Goal: Task Accomplishment & Management: Manage account settings

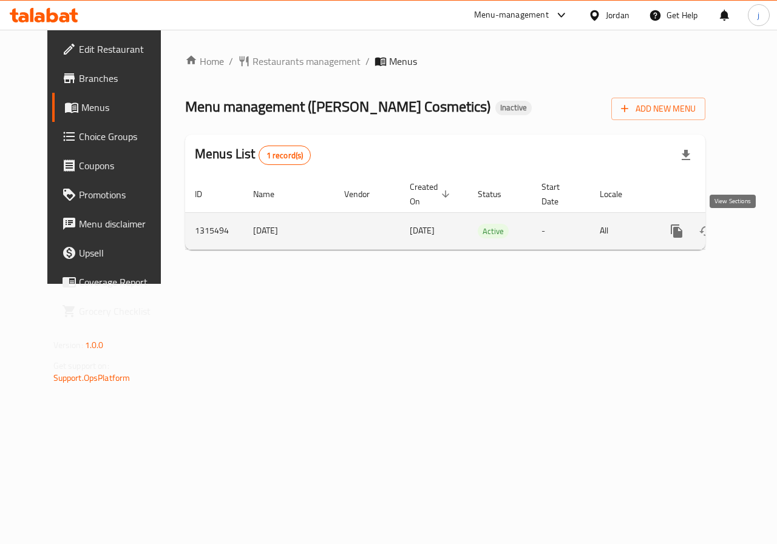
click at [749, 238] on link "enhanced table" at bounding box center [763, 231] width 29 height 29
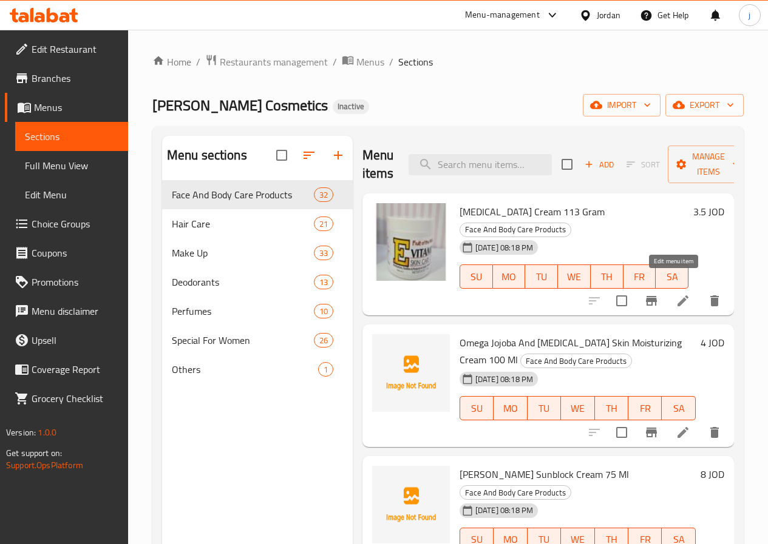
click at [675, 294] on icon at bounding box center [682, 301] width 15 height 15
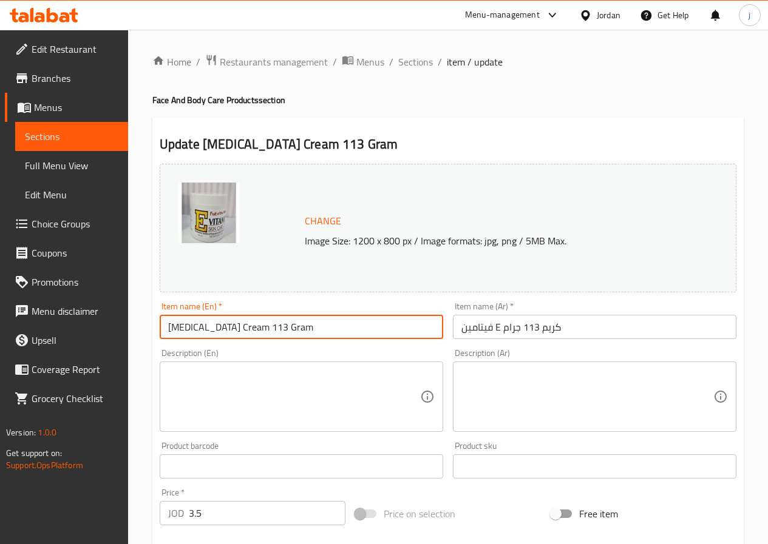
click at [203, 329] on input "Vitamin E Cream 113 Gram" at bounding box center [301, 327] width 283 height 24
click at [168, 323] on input "Vitamin Cream 113 Gram" at bounding box center [301, 327] width 283 height 24
paste input "E"
type input "E Vitamin Cream 113 Gram"
click at [482, 333] on input "فيتامين E كريم 113 جرام" at bounding box center [594, 327] width 283 height 24
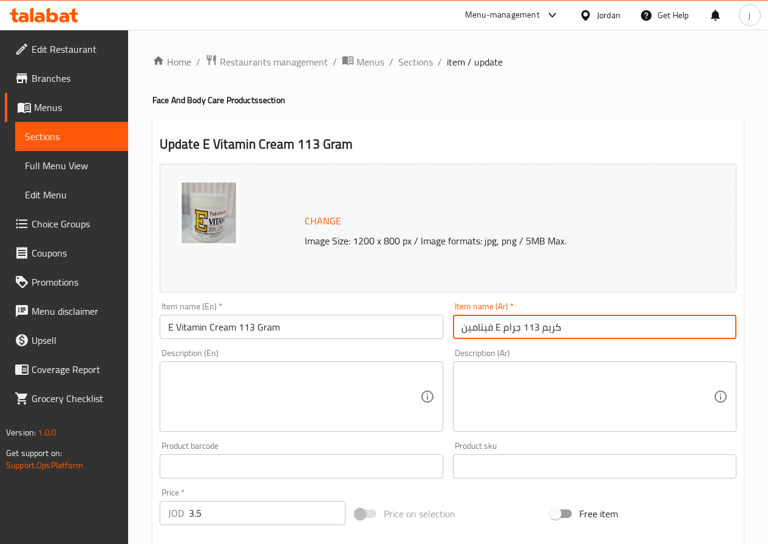
drag, startPoint x: 501, startPoint y: 330, endPoint x: 491, endPoint y: 333, distance: 10.2
click at [491, 333] on input "فيتامين E كريم 113 جرام" at bounding box center [594, 327] width 283 height 24
click at [528, 329] on input "فيتامين E كريم 113 جرام" at bounding box center [594, 327] width 283 height 24
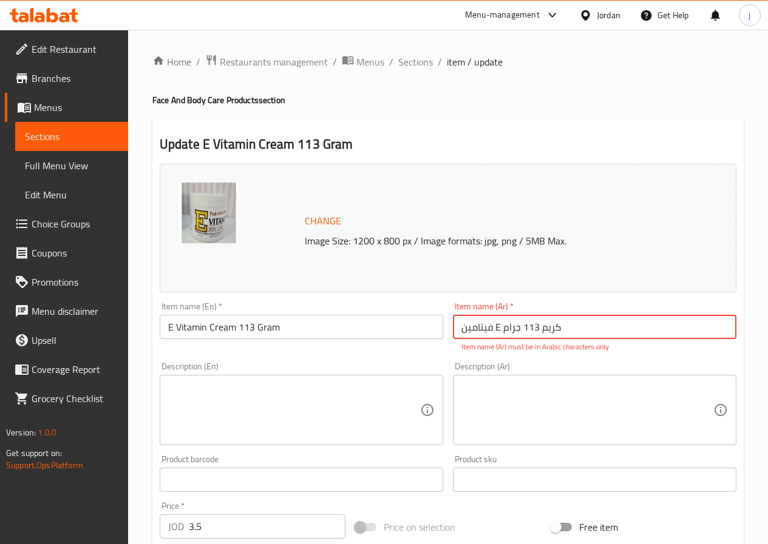
drag, startPoint x: 570, startPoint y: 328, endPoint x: 454, endPoint y: 357, distance: 119.6
click at [454, 357] on div "Change Image Size: 1200 x 800 px / Image formats: jpg, png / 5MB Max. Item name…" at bounding box center [448, 436] width 586 height 554
paste input "فيتامين"
paste input "كريم 113 جرام"
type input "E فيتامين كريم 113 جرام"
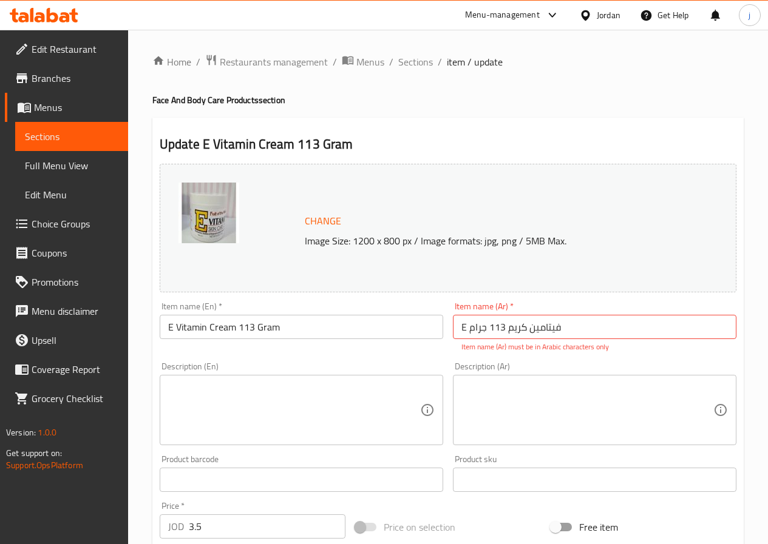
click at [407, 364] on div "Description (En) Description (En)" at bounding box center [301, 403] width 283 height 83
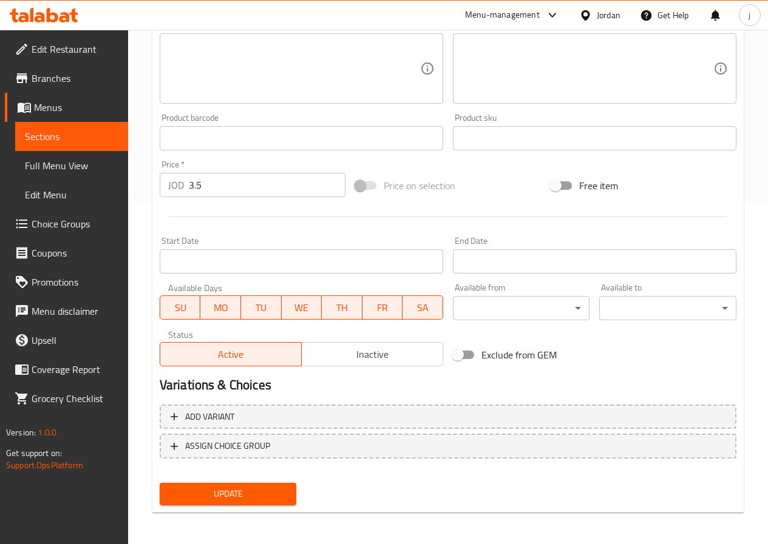
scroll to position [344, 0]
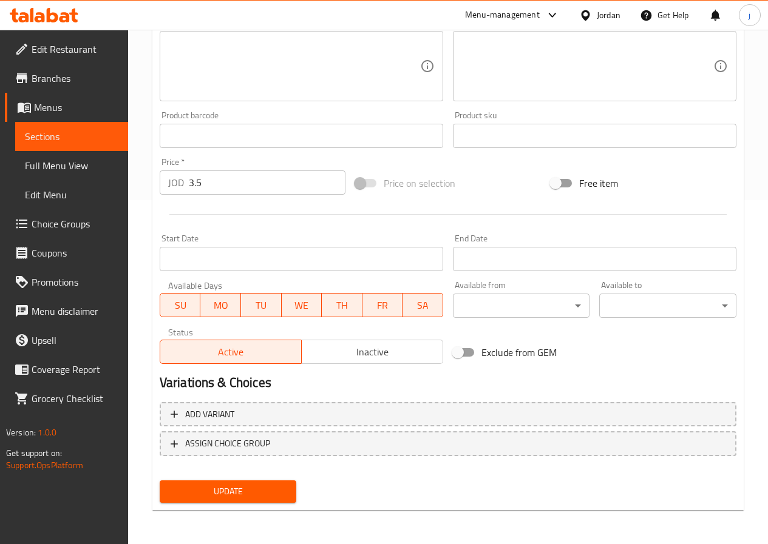
click at [268, 488] on span "Update" at bounding box center [228, 491] width 118 height 15
click at [267, 490] on span "Update" at bounding box center [228, 491] width 118 height 15
click at [245, 502] on button "Update" at bounding box center [228, 492] width 137 height 22
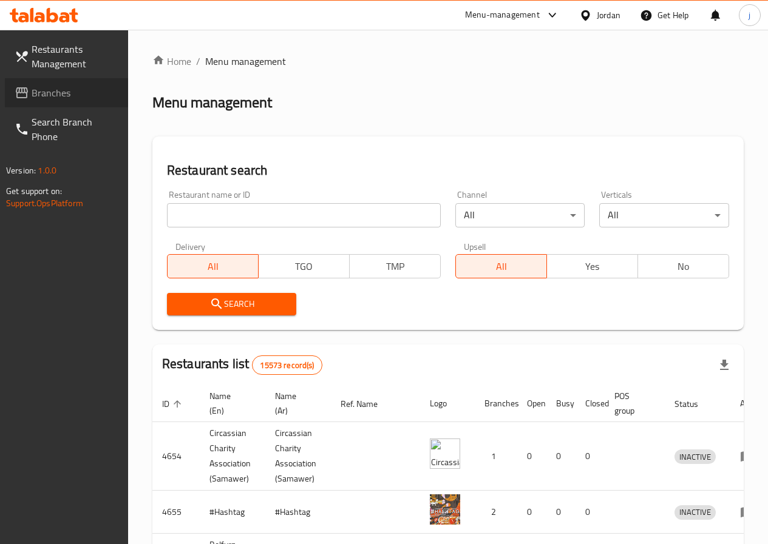
click at [42, 93] on span "Branches" at bounding box center [75, 93] width 87 height 15
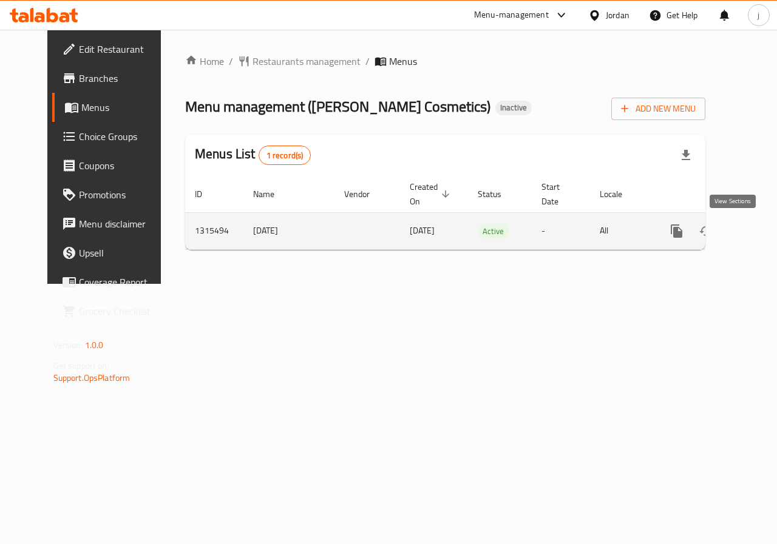
click at [749, 228] on link "enhanced table" at bounding box center [763, 231] width 29 height 29
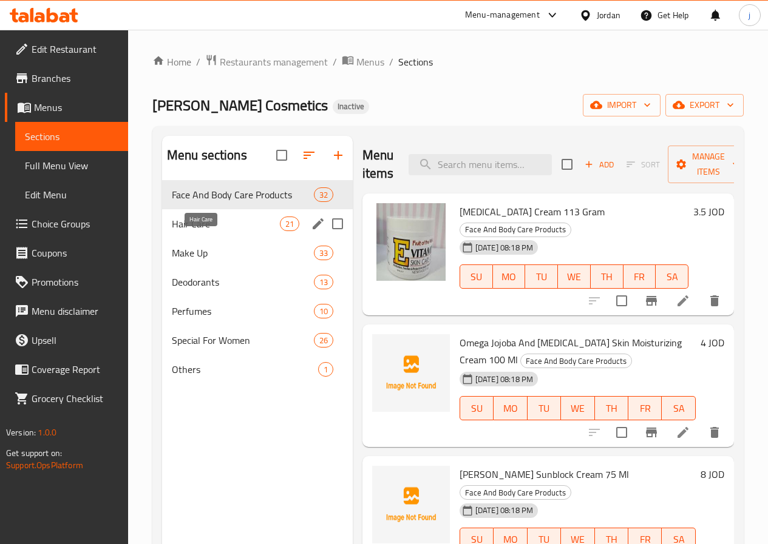
click at [216, 231] on span "Hair Care" at bounding box center [226, 224] width 108 height 15
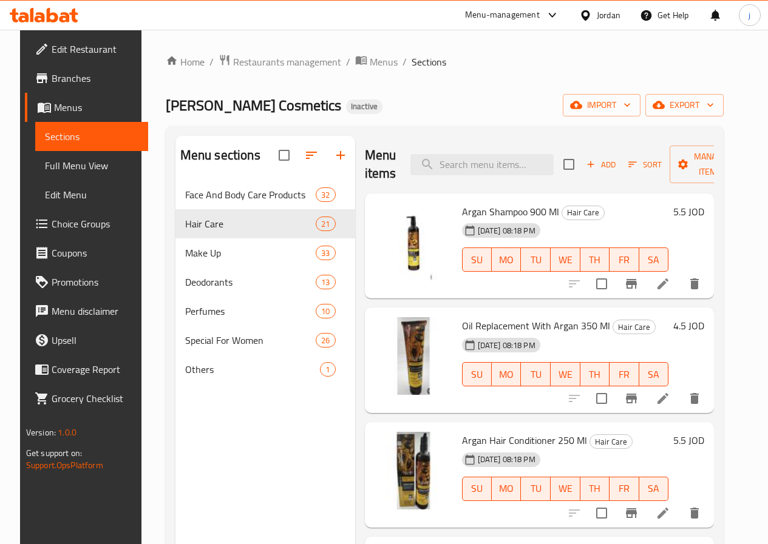
click at [56, 101] on span "Menus" at bounding box center [96, 107] width 84 height 15
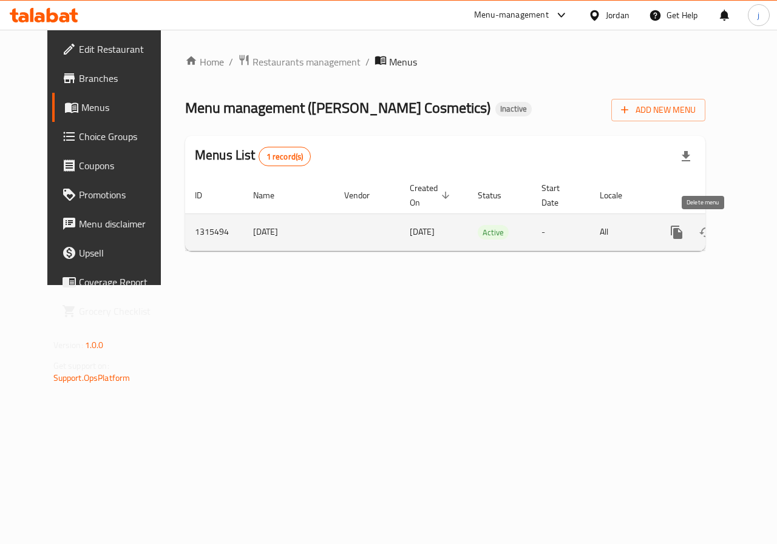
click at [731, 233] on icon "enhanced table" at bounding box center [735, 232] width 8 height 11
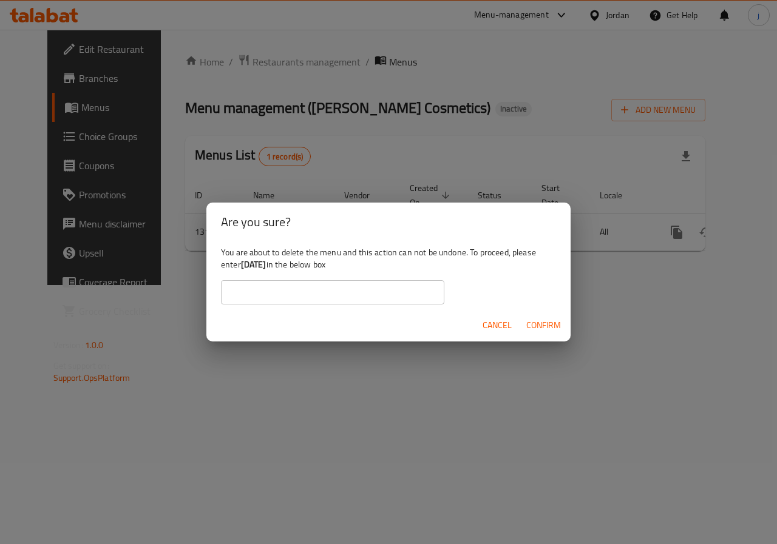
click at [488, 325] on span "Cancel" at bounding box center [496, 325] width 29 height 15
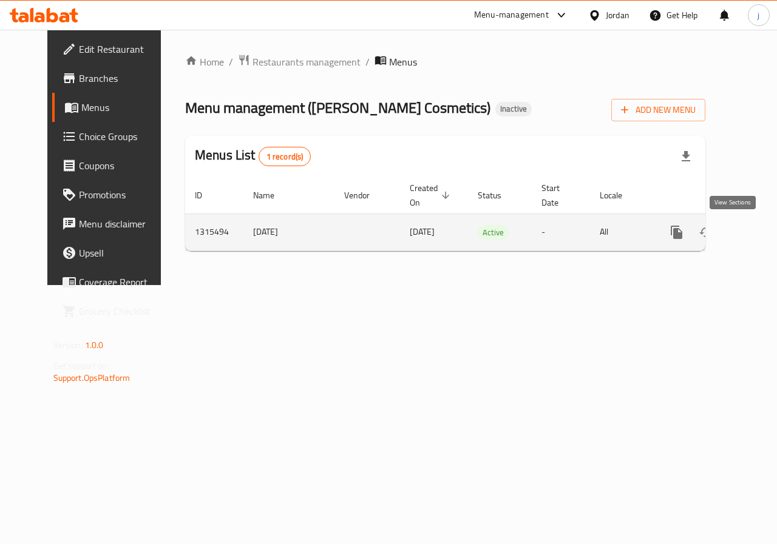
click at [757, 234] on icon "enhanced table" at bounding box center [764, 232] width 15 height 15
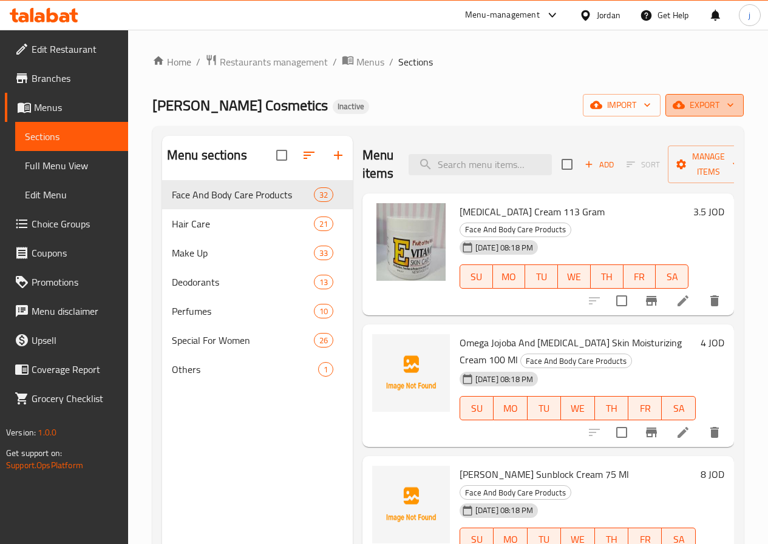
click at [713, 109] on span "export" at bounding box center [704, 105] width 59 height 15
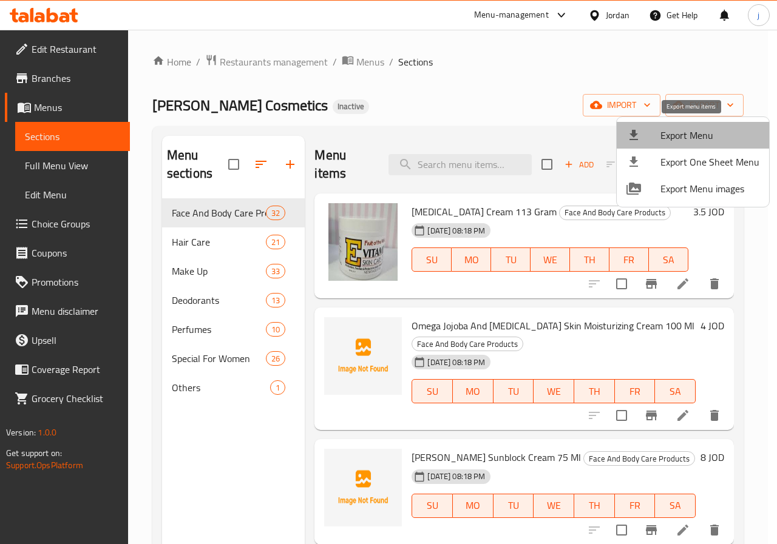
click at [712, 133] on span "Export Menu" at bounding box center [709, 135] width 99 height 15
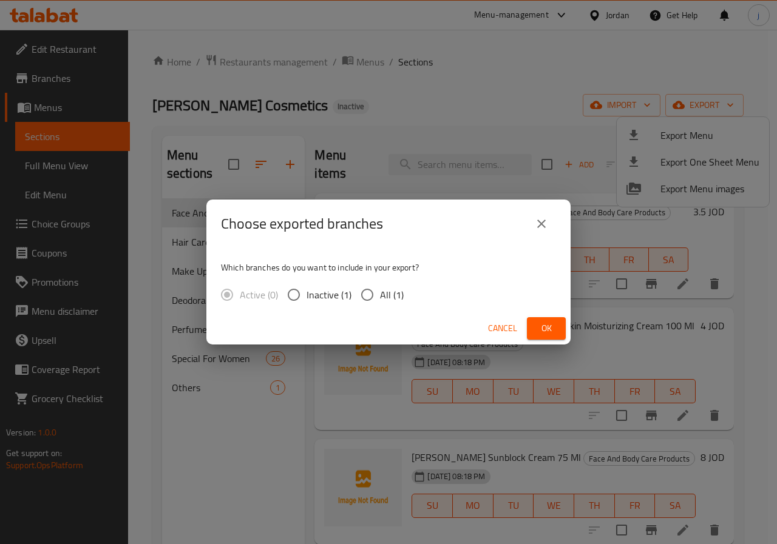
click at [370, 302] on input "All (1)" at bounding box center [366, 294] width 25 height 25
radio input "true"
click at [545, 325] on span "Ok" at bounding box center [545, 328] width 19 height 15
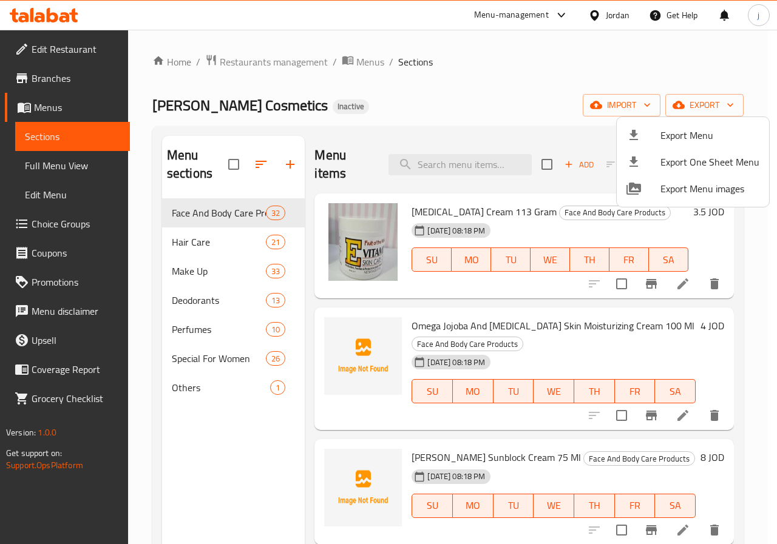
click at [59, 106] on div at bounding box center [388, 272] width 777 height 544
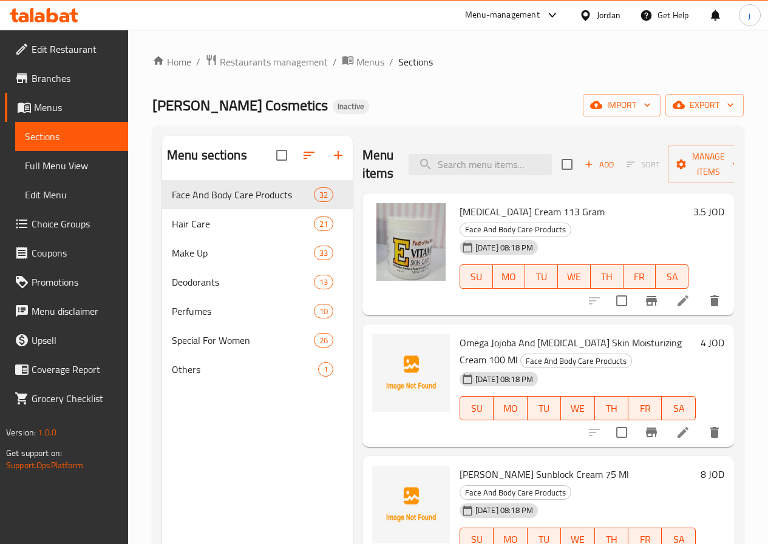
click at [59, 106] on span "Menus" at bounding box center [76, 107] width 84 height 15
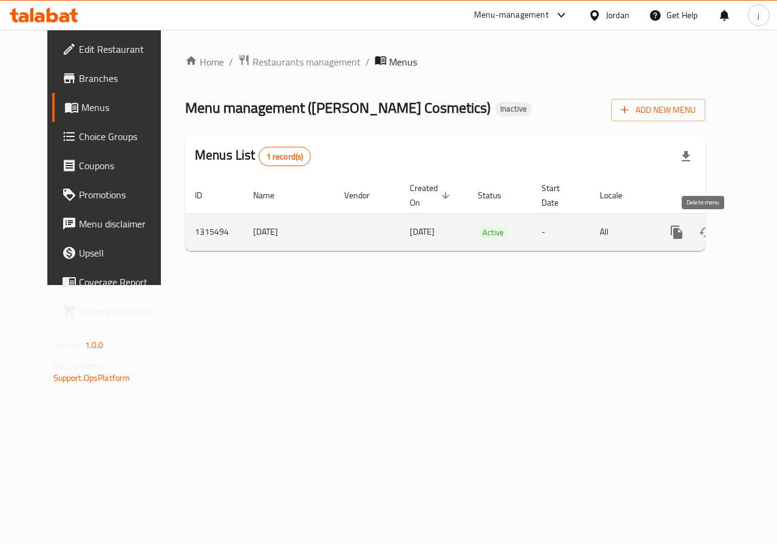
click at [720, 231] on button "enhanced table" at bounding box center [734, 232] width 29 height 29
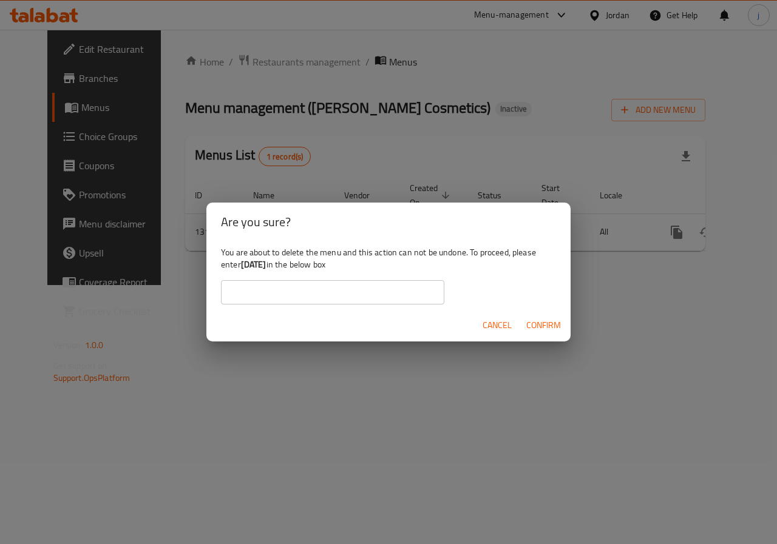
click at [549, 323] on span "Confirm" at bounding box center [543, 325] width 35 height 15
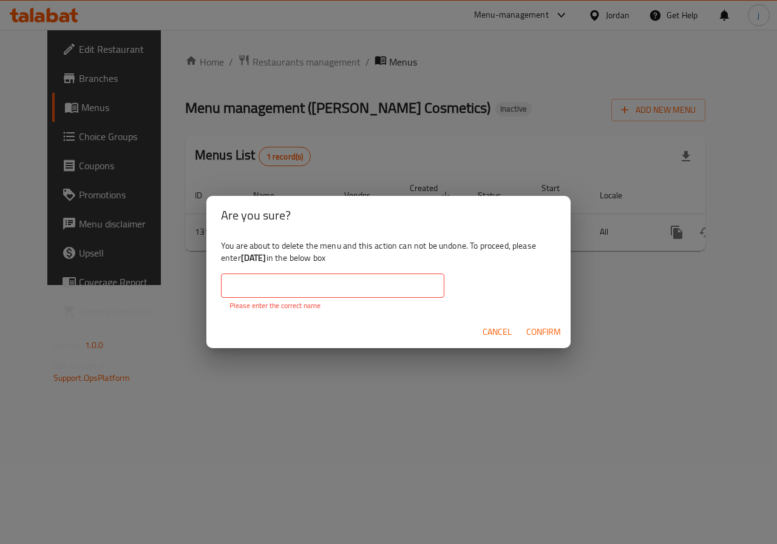
click at [228, 281] on input "text" at bounding box center [332, 286] width 223 height 24
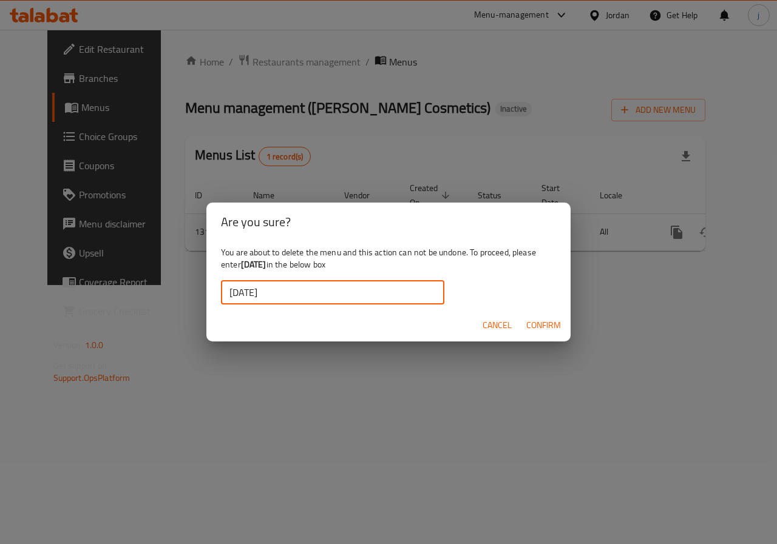
type input "[DATE]"
click at [533, 330] on span "Confirm" at bounding box center [543, 325] width 35 height 15
